Goal: Task Accomplishment & Management: Complete application form

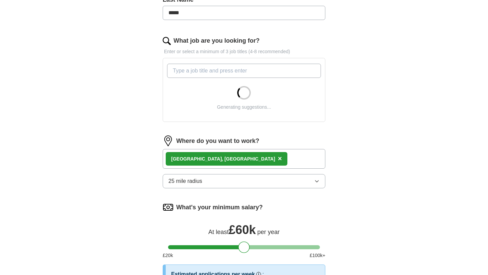
scroll to position [192, 0]
click at [287, 119] on div "Generating suggestions..." at bounding box center [244, 90] width 157 height 58
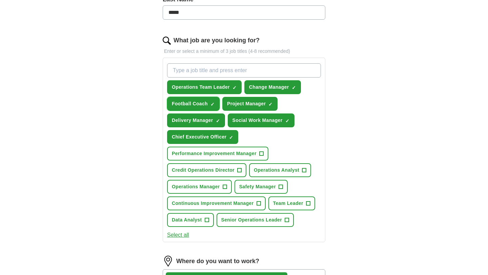
click at [0, 0] on span "×" at bounding box center [0, 0] width 0 height 0
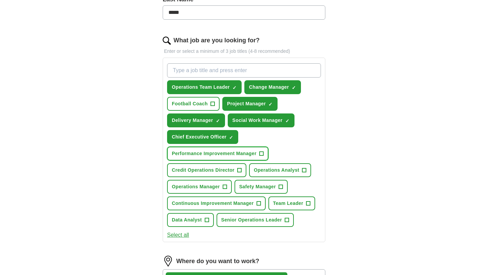
click at [265, 153] on button "Performance Improvement Manager +" at bounding box center [217, 154] width 101 height 14
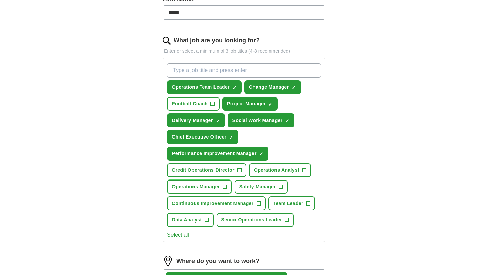
click at [229, 189] on button "Operations Manager +" at bounding box center [199, 187] width 65 height 14
click at [309, 203] on span "+" at bounding box center [308, 203] width 4 height 5
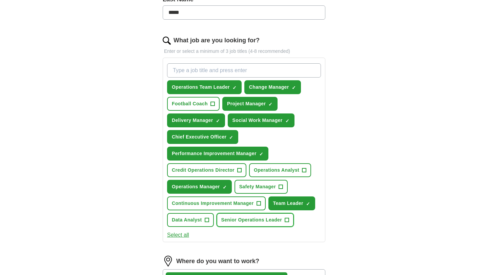
click at [290, 221] on button "Senior Operations Leader +" at bounding box center [255, 220] width 78 height 14
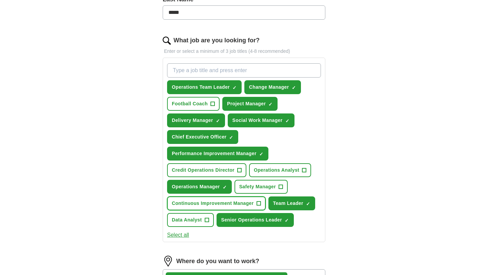
click at [260, 204] on span "+" at bounding box center [258, 203] width 4 height 5
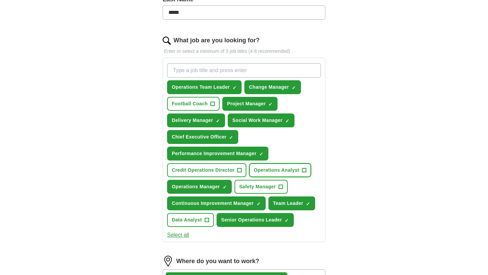
click at [305, 170] on span "+" at bounding box center [304, 170] width 4 height 5
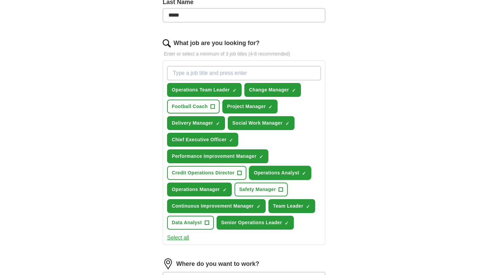
scroll to position [169, 0]
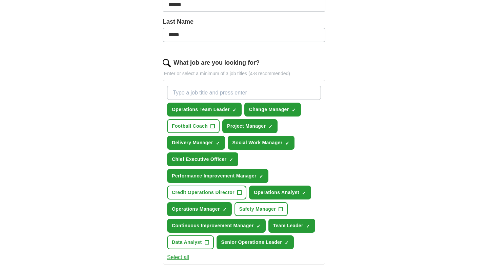
click at [269, 91] on input "What job are you looking for?" at bounding box center [244, 93] width 154 height 14
type input "credit"
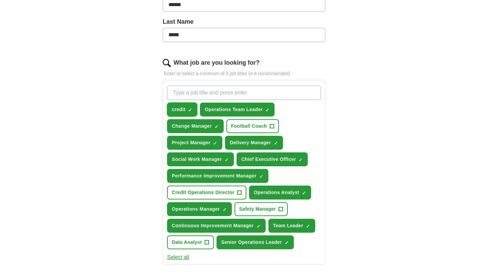
click at [0, 0] on span "×" at bounding box center [0, 0] width 0 height 0
click at [192, 98] on input "What job are you looking for?" at bounding box center [244, 93] width 154 height 14
type input "operations manager"
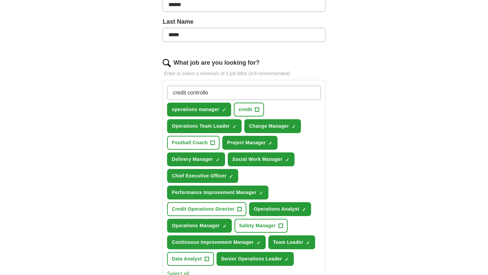
type input "credit controller"
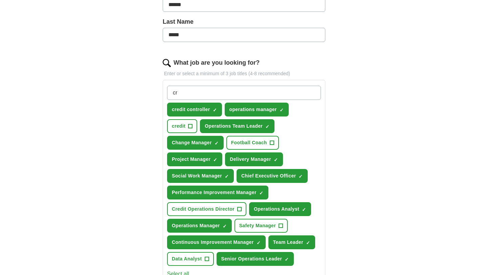
type input "c"
type input "customer relationship management"
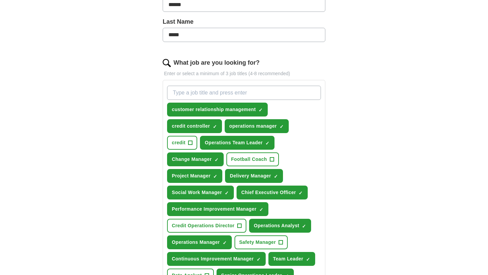
paste input "Customer Success Management"
type input "Customer Success Management"
click at [379, 96] on div "ApplyIQ Let ApplyIQ do the hard work of searching and applying for jobs. Just t…" at bounding box center [244, 167] width 434 height 633
click at [295, 96] on input "Customer Success Management" at bounding box center [244, 93] width 154 height 14
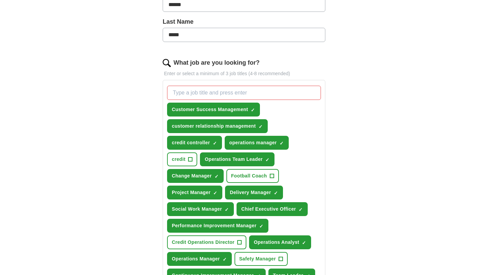
click at [357, 114] on div "ApplyIQ Let ApplyIQ do the hard work of searching and applying for jobs. Just t…" at bounding box center [244, 179] width 434 height 657
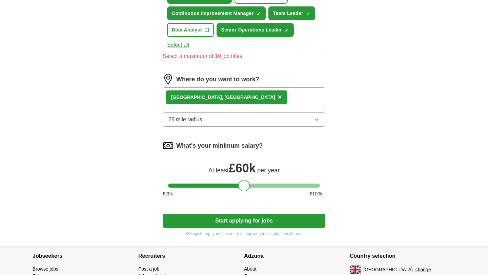
scroll to position [432, 0]
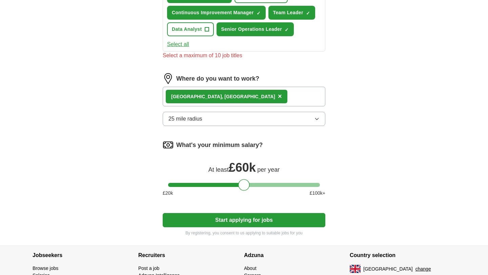
click at [274, 100] on div "[GEOGRAPHIC_DATA], [GEOGRAPHIC_DATA] ×" at bounding box center [244, 97] width 163 height 20
click at [248, 98] on div "[GEOGRAPHIC_DATA], [GEOGRAPHIC_DATA] ×" at bounding box center [244, 97] width 163 height 20
click at [242, 97] on div "[GEOGRAPHIC_DATA], [GEOGRAPHIC_DATA] ×" at bounding box center [244, 97] width 163 height 20
click at [321, 118] on button "25 mile radius" at bounding box center [244, 119] width 163 height 14
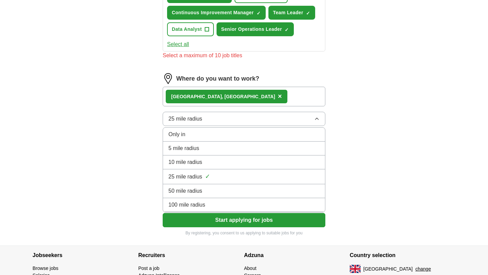
click at [222, 180] on div "25 mile radius ✓" at bounding box center [243, 176] width 151 height 9
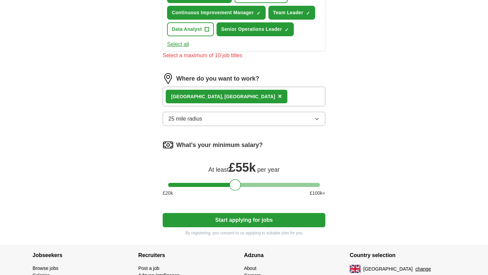
drag, startPoint x: 243, startPoint y: 186, endPoint x: 234, endPoint y: 186, distance: 8.5
click at [234, 186] on div at bounding box center [235, 185] width 12 height 12
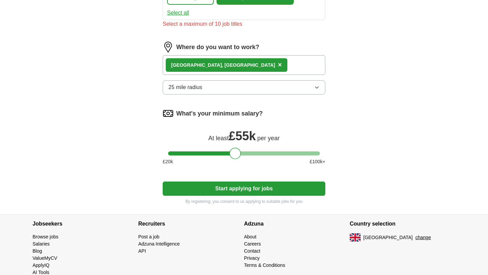
scroll to position [478, 0]
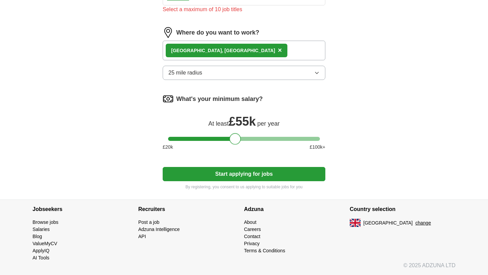
click at [258, 171] on button "Start applying for jobs" at bounding box center [244, 174] width 163 height 14
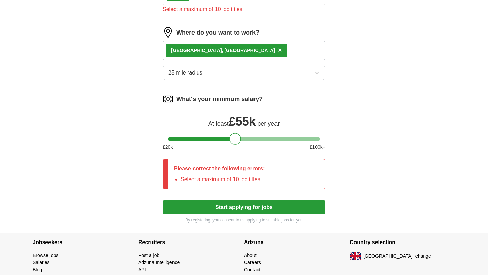
click at [255, 202] on button "Start applying for jobs" at bounding box center [244, 207] width 163 height 14
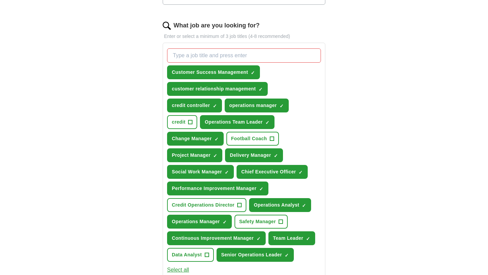
scroll to position [208, 0]
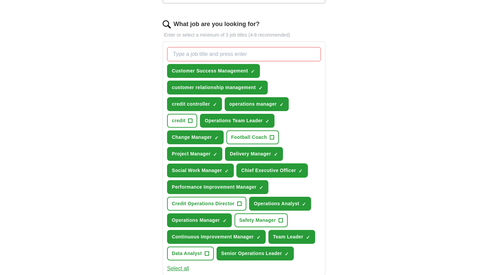
click at [0, 0] on span "×" at bounding box center [0, 0] width 0 height 0
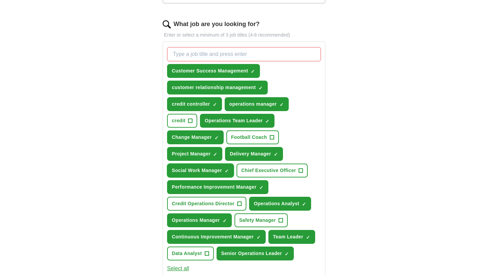
click at [0, 0] on span "×" at bounding box center [0, 0] width 0 height 0
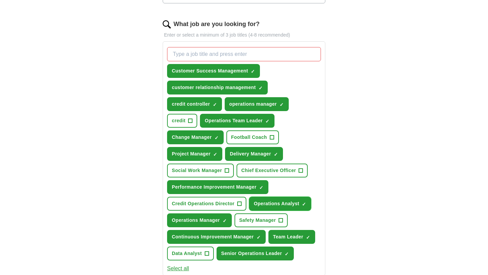
click at [0, 0] on span "×" at bounding box center [0, 0] width 0 height 0
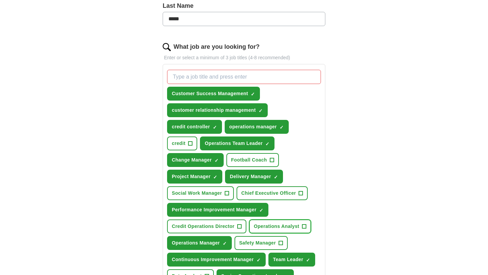
scroll to position [186, 0]
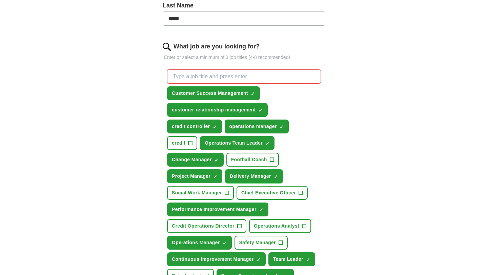
click at [0, 0] on span "×" at bounding box center [0, 0] width 0 height 0
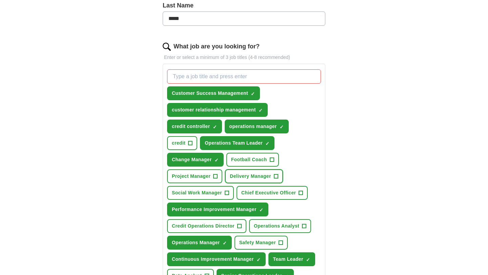
click at [276, 176] on span "+" at bounding box center [276, 176] width 4 height 5
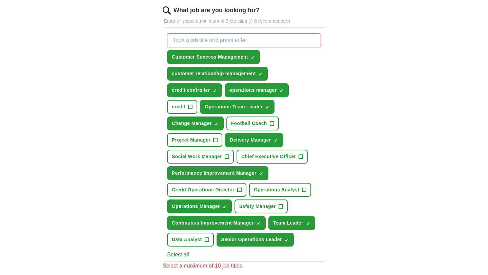
scroll to position [238, 0]
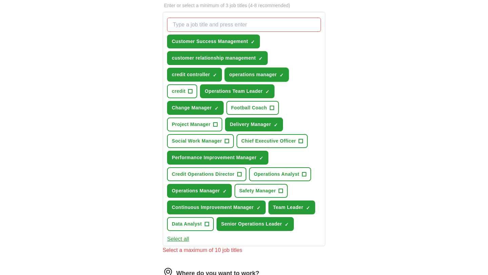
click at [0, 0] on span "×" at bounding box center [0, 0] width 0 height 0
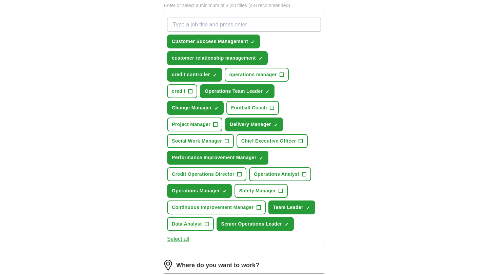
click at [378, 205] on div "ApplyIQ Let ApplyIQ do the hard work of searching and applying for jobs. Just t…" at bounding box center [244, 123] width 434 height 681
click at [0, 0] on span "×" at bounding box center [0, 0] width 0 height 0
click at [215, 22] on input "What job are you looking for?" at bounding box center [244, 25] width 154 height 14
type input "credit"
click at [383, 46] on div "ApplyIQ Let ApplyIQ do the hard work of searching and applying for jobs. Just t…" at bounding box center [244, 123] width 434 height 681
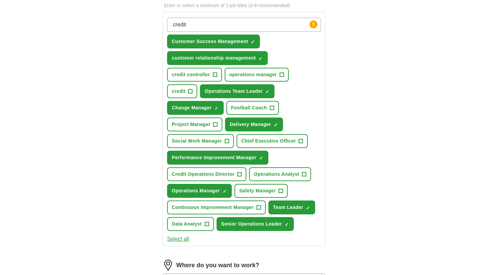
click at [280, 24] on input "credit" at bounding box center [244, 25] width 154 height 14
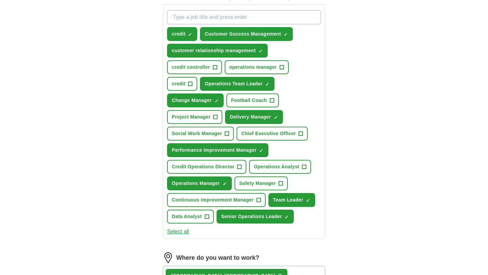
scroll to position [502, 0]
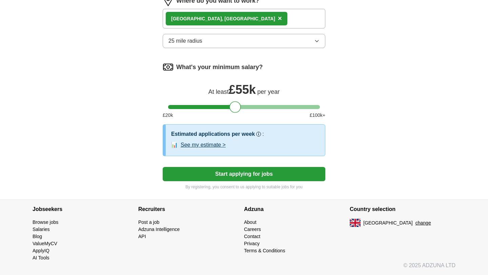
click at [217, 146] on button "See my estimate >" at bounding box center [203, 145] width 45 height 8
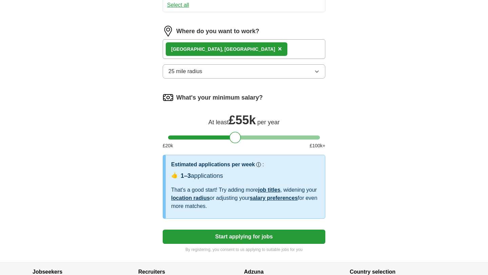
scroll to position [471, 0]
click at [318, 73] on icon "button" at bounding box center [316, 71] width 5 height 5
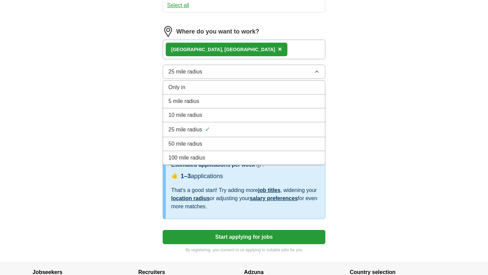
click at [255, 137] on li "50 mile radius" at bounding box center [244, 144] width 162 height 14
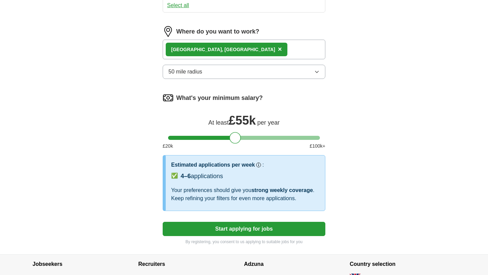
click at [315, 74] on icon "button" at bounding box center [316, 71] width 5 height 5
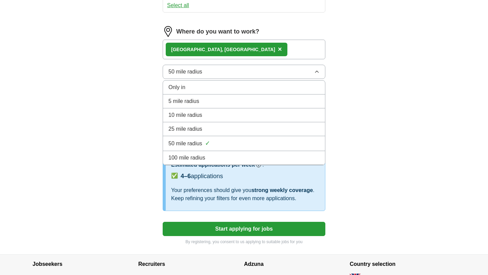
click at [266, 154] on div "100 mile radius" at bounding box center [243, 158] width 151 height 8
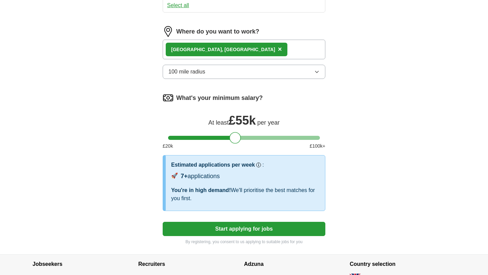
click at [310, 68] on button "100 mile radius" at bounding box center [244, 72] width 163 height 14
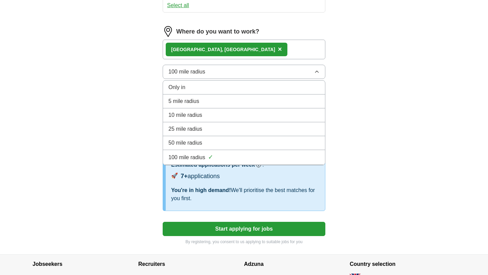
click at [281, 138] on li "50 mile radius" at bounding box center [244, 143] width 162 height 14
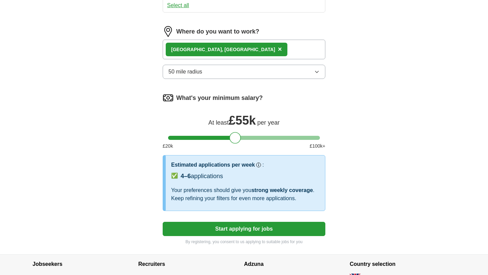
click at [313, 71] on button "50 mile radius" at bounding box center [244, 72] width 163 height 14
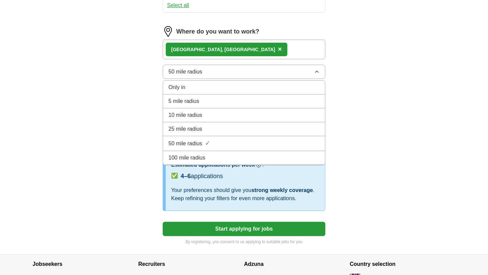
click at [275, 154] on div "100 mile radius" at bounding box center [243, 158] width 151 height 8
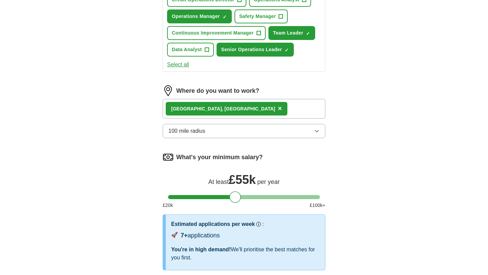
scroll to position [410, 0]
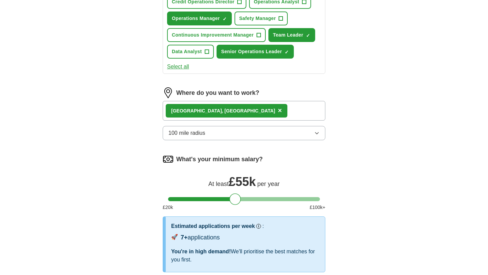
click at [261, 111] on div "[GEOGRAPHIC_DATA], [GEOGRAPHIC_DATA] ×" at bounding box center [244, 111] width 163 height 20
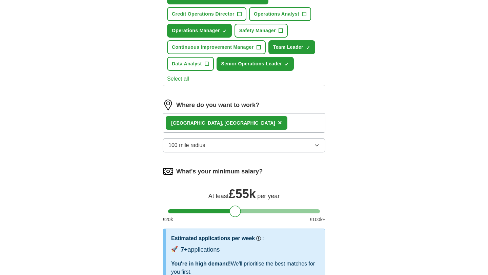
scroll to position [391, 0]
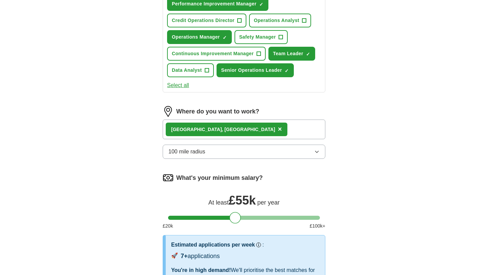
click at [278, 131] on span "×" at bounding box center [280, 128] width 4 height 7
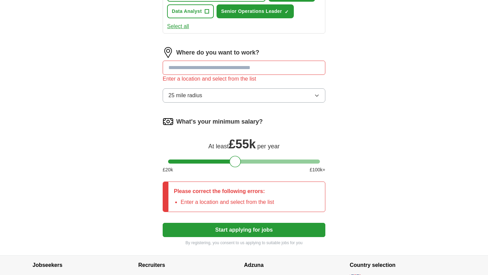
scroll to position [467, 0]
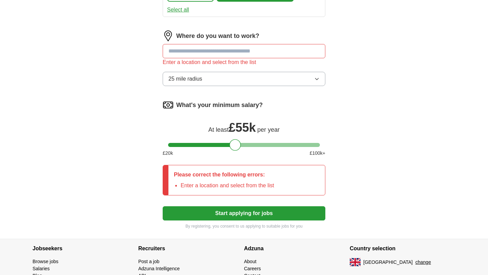
click at [240, 48] on input at bounding box center [244, 51] width 163 height 14
type input "*****"
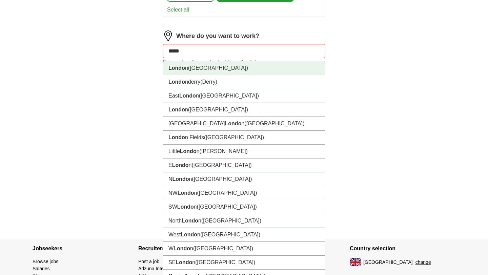
click at [228, 73] on li "Londo n ([GEOGRAPHIC_DATA])" at bounding box center [244, 68] width 162 height 14
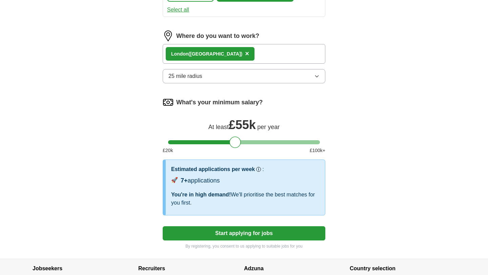
click at [314, 71] on button "25 mile radius" at bounding box center [244, 76] width 163 height 14
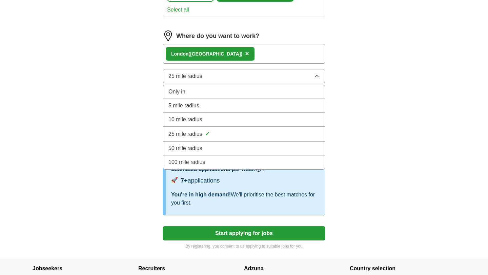
click at [274, 159] on div "100 mile radius" at bounding box center [243, 162] width 151 height 8
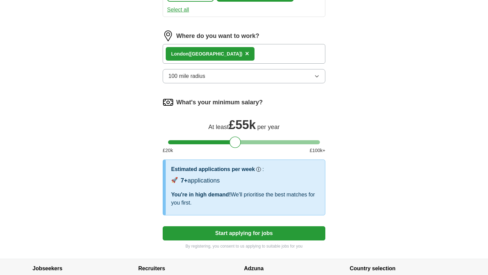
click at [312, 81] on button "100 mile radius" at bounding box center [244, 76] width 163 height 14
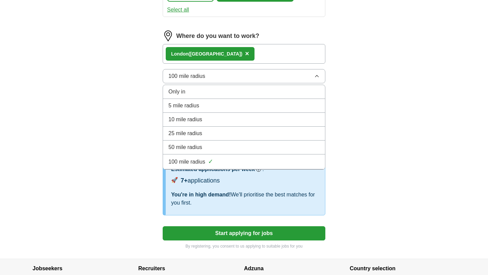
click at [298, 125] on li "10 mile radius" at bounding box center [244, 120] width 162 height 14
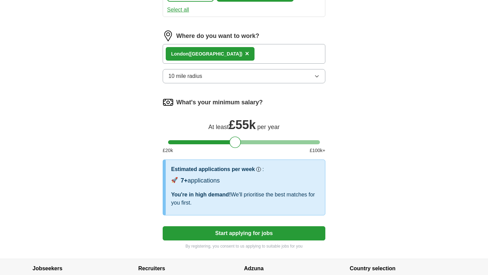
click at [319, 77] on button "10 mile radius" at bounding box center [244, 76] width 163 height 14
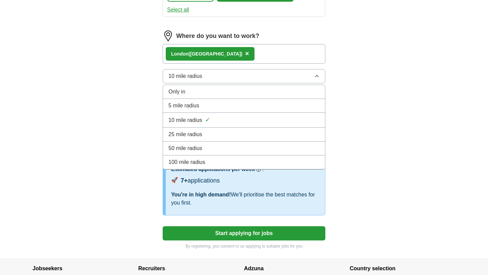
click at [285, 158] on li "100 mile radius" at bounding box center [244, 163] width 162 height 14
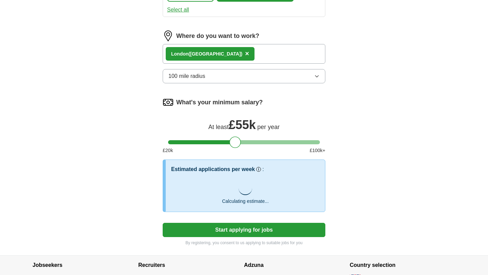
click at [221, 56] on div "Londo n ([GEOGRAPHIC_DATA]) ×" at bounding box center [244, 54] width 163 height 20
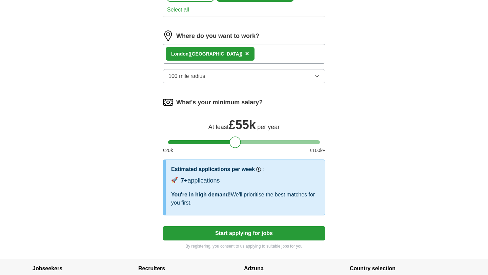
click at [245, 54] on span "×" at bounding box center [247, 53] width 4 height 7
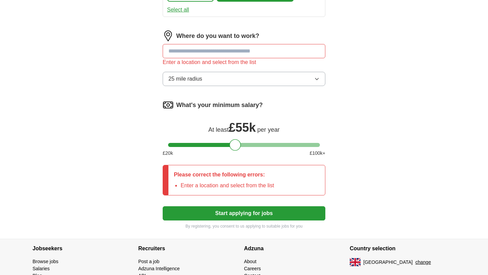
click at [203, 54] on input at bounding box center [244, 51] width 163 height 14
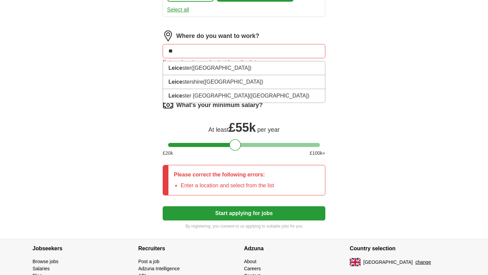
type input "*"
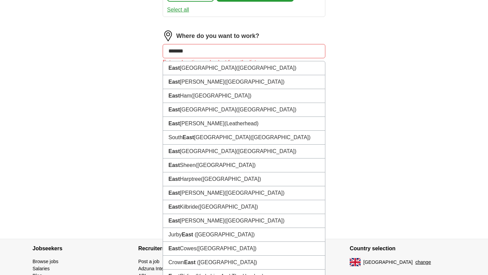
type input "********"
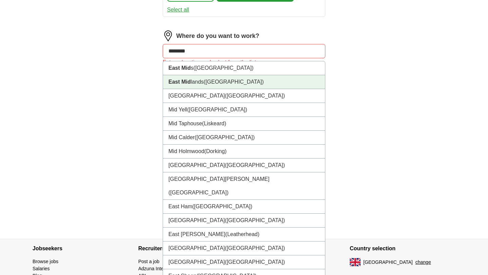
click at [229, 79] on li "East Mid lands ([GEOGRAPHIC_DATA])" at bounding box center [244, 82] width 162 height 14
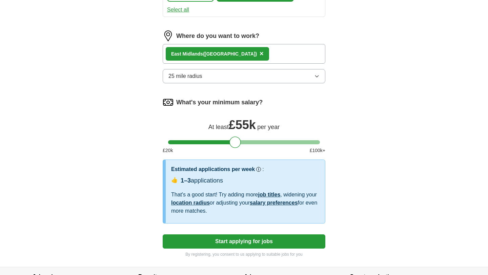
click at [318, 78] on icon "button" at bounding box center [316, 76] width 5 height 5
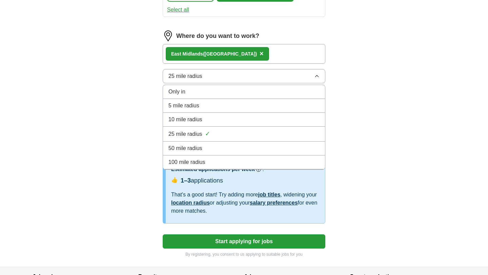
click at [280, 164] on div "100 mile radius" at bounding box center [243, 162] width 151 height 8
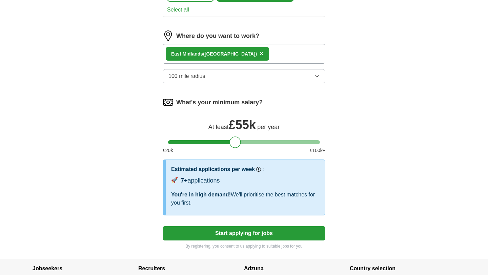
click at [319, 78] on icon "button" at bounding box center [316, 76] width 5 height 5
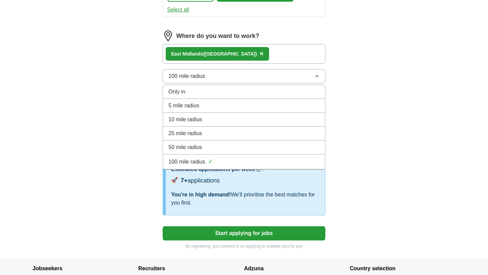
click at [270, 144] on div "50 mile radius" at bounding box center [243, 147] width 151 height 8
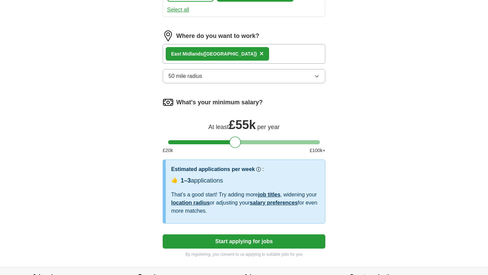
click at [316, 74] on icon "button" at bounding box center [316, 76] width 5 height 5
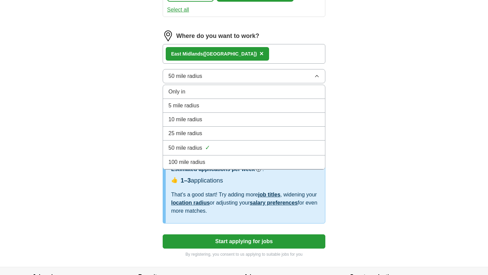
click at [260, 54] on span "×" at bounding box center [262, 53] width 4 height 7
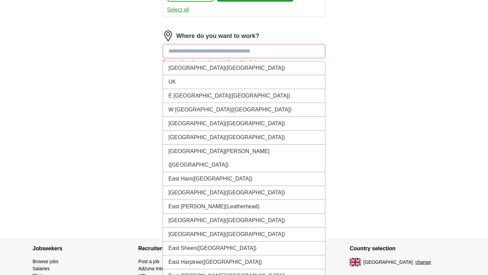
click at [220, 54] on input at bounding box center [244, 51] width 163 height 14
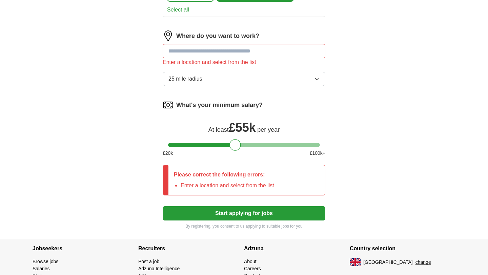
click at [297, 48] on input at bounding box center [244, 51] width 163 height 14
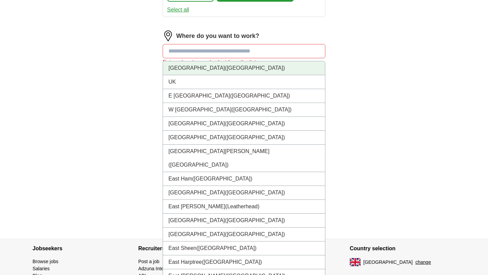
click at [263, 73] on li "[GEOGRAPHIC_DATA] ([GEOGRAPHIC_DATA])" at bounding box center [244, 68] width 162 height 14
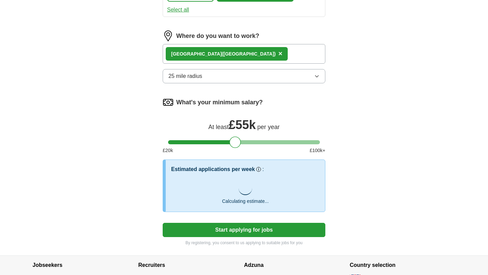
click at [289, 74] on button "25 mile radius" at bounding box center [244, 76] width 163 height 14
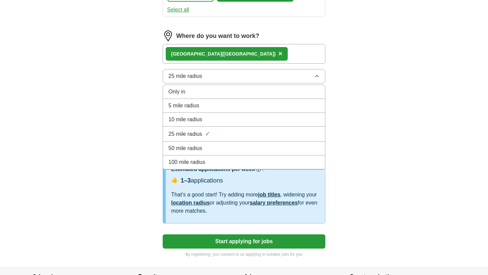
click at [226, 160] on div "100 mile radius" at bounding box center [243, 162] width 151 height 8
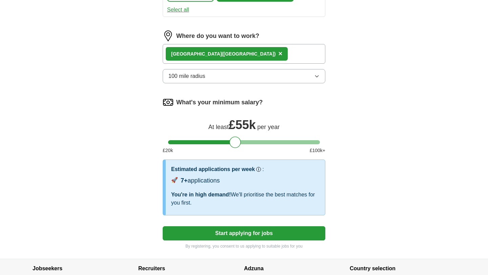
click at [261, 233] on button "Start applying for jobs" at bounding box center [244, 233] width 163 height 14
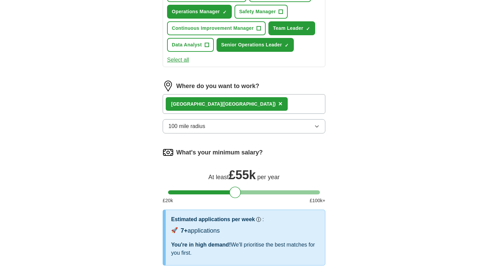
select select "**"
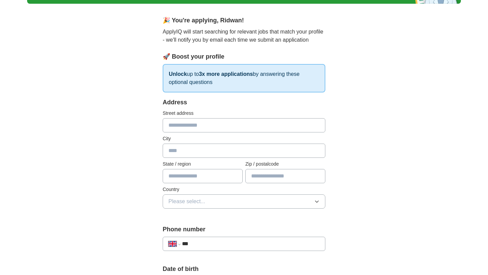
scroll to position [0, 0]
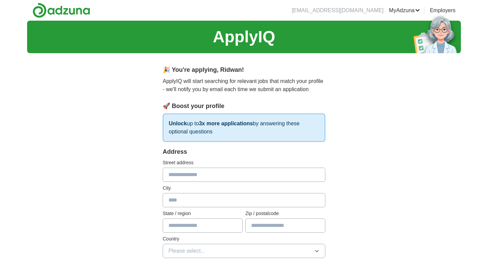
drag, startPoint x: 229, startPoint y: 177, endPoint x: 229, endPoint y: 185, distance: 8.8
click at [229, 185] on div "Address Street address City State / region Zip / postalcode Country Please sele…" at bounding box center [244, 206] width 163 height 119
type input "**********"
type input "*********"
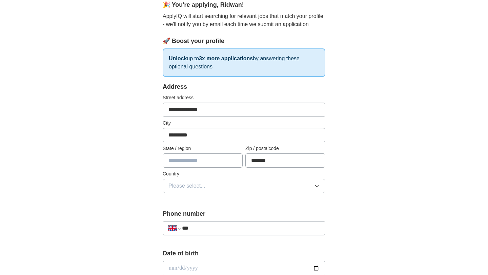
scroll to position [64, 0]
click at [281, 162] on input "*******" at bounding box center [285, 161] width 80 height 14
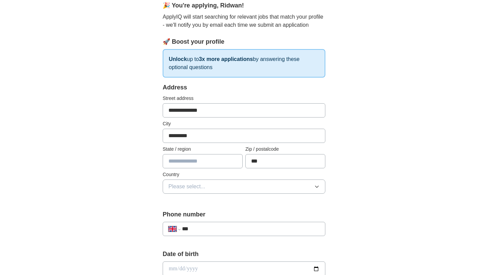
type input "***"
click at [337, 153] on div "**********" at bounding box center [244, 279] width 217 height 570
click at [284, 161] on input "***" at bounding box center [285, 161] width 80 height 14
click at [345, 145] on div "**********" at bounding box center [244, 279] width 217 height 570
click at [233, 185] on button "Please select..." at bounding box center [244, 187] width 163 height 14
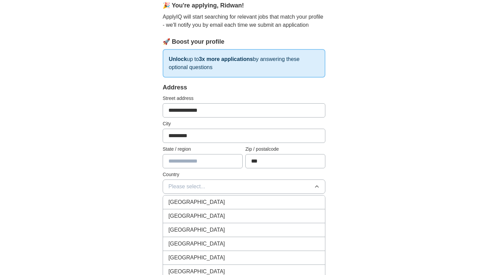
click at [224, 202] on div "[GEOGRAPHIC_DATA]" at bounding box center [243, 202] width 151 height 8
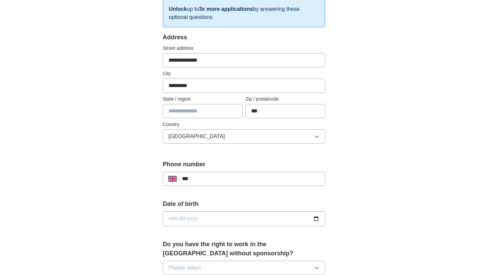
scroll to position [115, 0]
click at [174, 60] on input "**********" at bounding box center [244, 60] width 163 height 14
click at [189, 60] on input "**********" at bounding box center [244, 60] width 163 height 14
type input "*********"
click at [369, 70] on div "**********" at bounding box center [244, 210] width 434 height 608
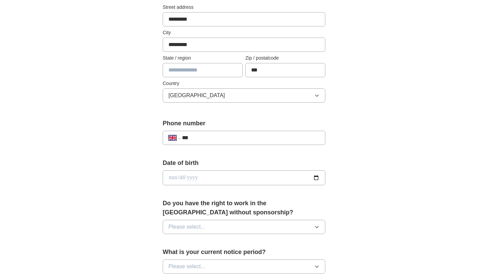
scroll to position [156, 0]
click at [288, 138] on input "***" at bounding box center [251, 137] width 138 height 8
type input "**********"
click at [248, 174] on input "date" at bounding box center [244, 177] width 163 height 15
click at [314, 177] on input "date" at bounding box center [244, 177] width 163 height 15
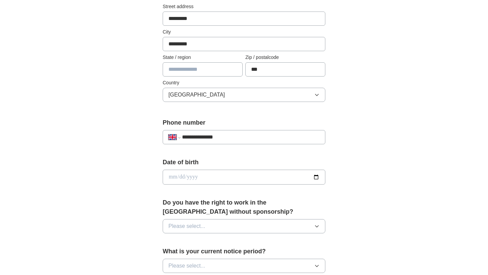
click at [268, 156] on form "**********" at bounding box center [244, 228] width 163 height 474
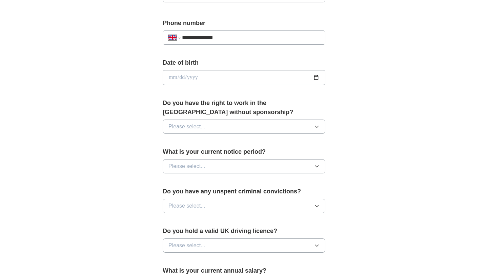
scroll to position [261, 0]
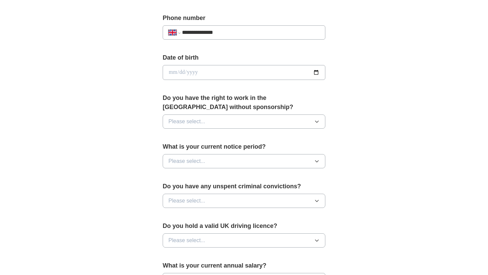
click at [263, 120] on button "Please select..." at bounding box center [244, 122] width 163 height 14
click at [245, 136] on div "Yes" at bounding box center [243, 137] width 151 height 8
click at [242, 160] on button "Please select..." at bounding box center [244, 161] width 163 height 14
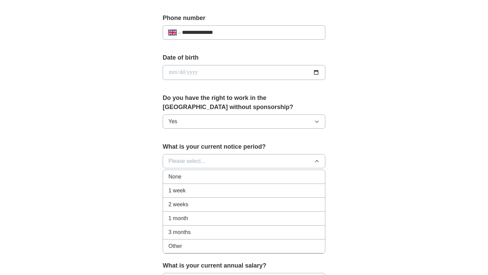
click at [186, 213] on li "1 month" at bounding box center [244, 219] width 162 height 14
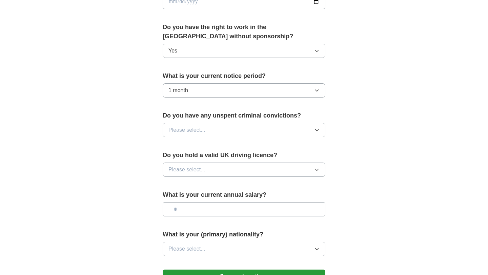
scroll to position [351, 0]
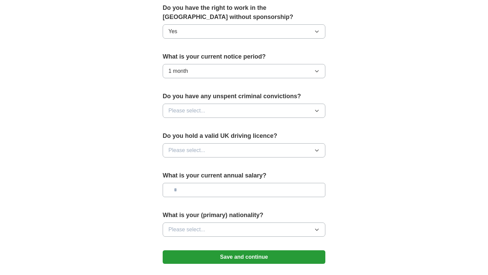
click at [197, 107] on span "Please select..." at bounding box center [186, 111] width 37 height 8
click at [188, 142] on div "No" at bounding box center [243, 140] width 151 height 8
click at [198, 153] on span "Please select..." at bounding box center [186, 150] width 37 height 8
click at [192, 163] on div "Yes" at bounding box center [243, 166] width 151 height 8
click at [206, 190] on input "text" at bounding box center [244, 190] width 163 height 14
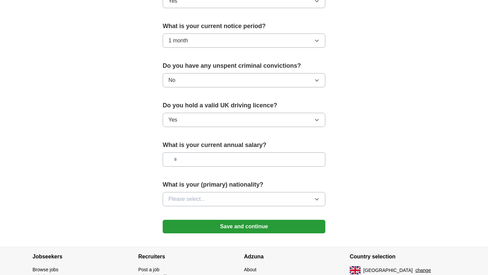
scroll to position [389, 0]
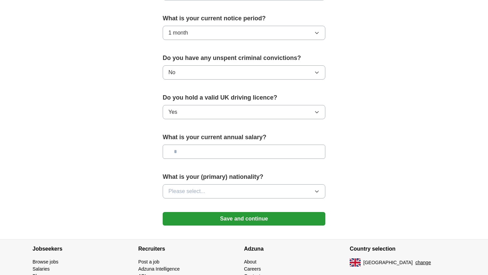
click at [236, 219] on button "Save and continue" at bounding box center [244, 219] width 163 height 14
